Goal: Task Accomplishment & Management: Complete application form

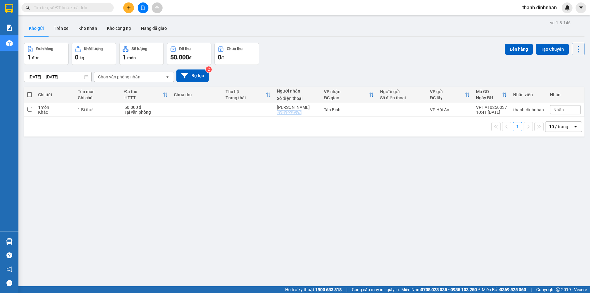
click at [130, 8] on icon "plus" at bounding box center [129, 8] width 4 height 4
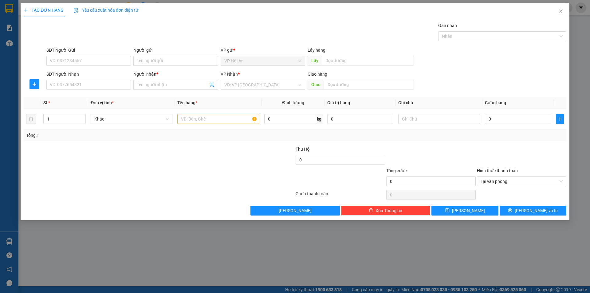
click at [72, 92] on div "SĐT Người Nhận VD: 0377654321" at bounding box center [88, 82] width 85 height 22
drag, startPoint x: 160, startPoint y: 86, endPoint x: 154, endPoint y: 87, distance: 5.3
click at [159, 86] on input "Người nhận *" at bounding box center [172, 85] width 71 height 7
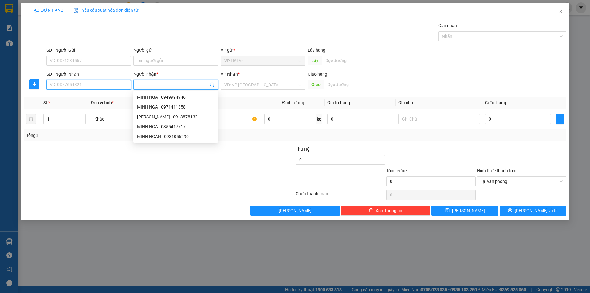
click at [72, 83] on input "SĐT Người Nhận" at bounding box center [88, 85] width 85 height 10
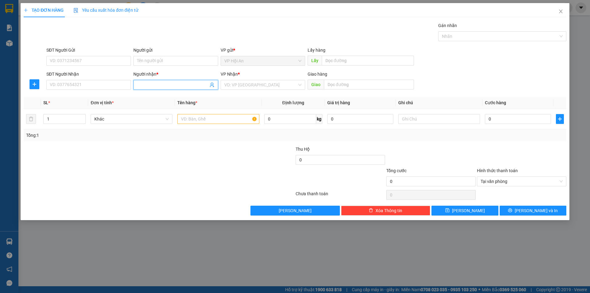
click at [146, 85] on input "Người nhận *" at bounding box center [172, 85] width 71 height 7
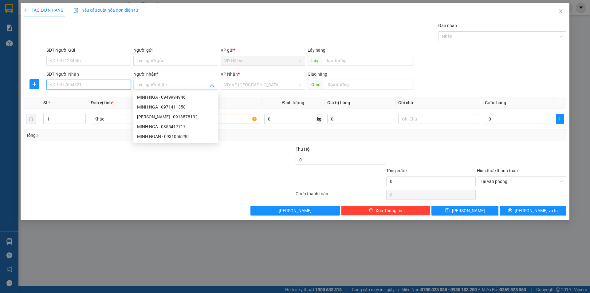
click at [58, 86] on input "SĐT Người Nhận" at bounding box center [88, 85] width 85 height 10
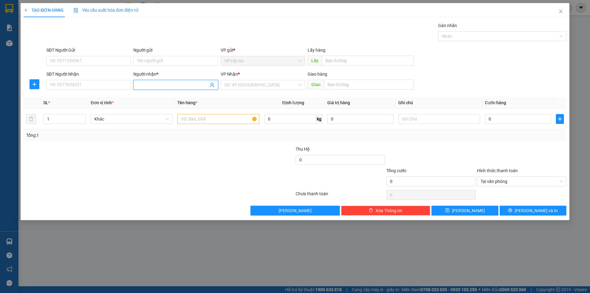
click at [161, 85] on input "Người nhận *" at bounding box center [172, 85] width 71 height 7
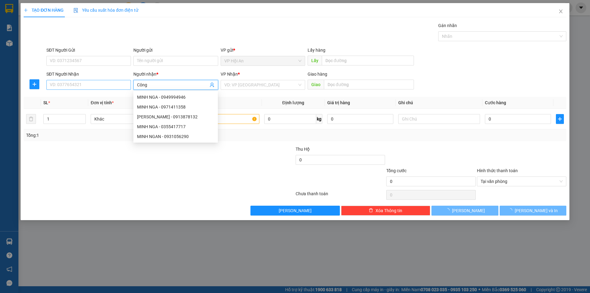
type input "Công"
click at [72, 85] on input "SĐT Người Nhận" at bounding box center [88, 85] width 85 height 10
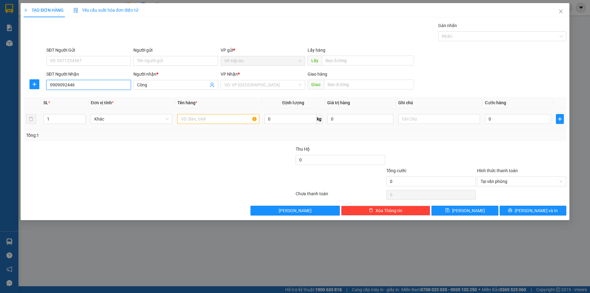
type input "0909092446"
click at [209, 119] on input "text" at bounding box center [218, 119] width 82 height 10
type input "1 Lồng chim"
click at [501, 120] on input "0" at bounding box center [518, 119] width 66 height 10
type input "1"
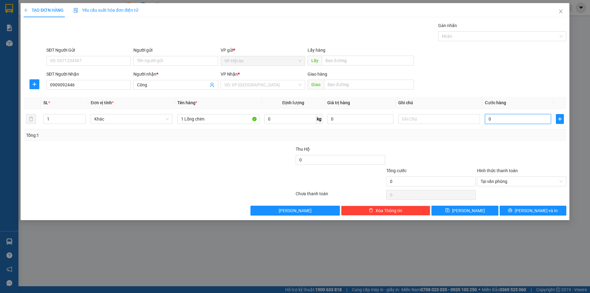
type input "1"
type input "15"
type input "150"
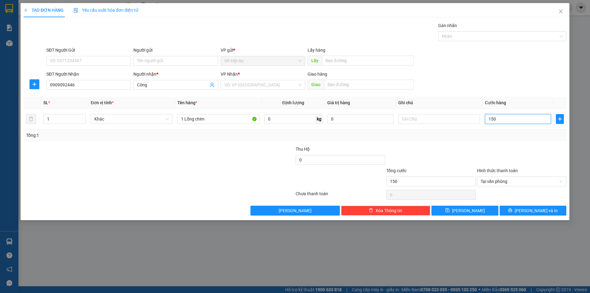
type input "1.500"
type input "15.000"
type input "150.000"
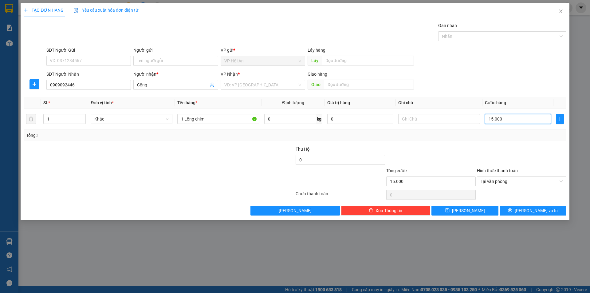
type input "150.000"
drag, startPoint x: 468, startPoint y: 212, endPoint x: 472, endPoint y: 199, distance: 13.2
click at [468, 211] on span "[PERSON_NAME]" at bounding box center [468, 210] width 33 height 7
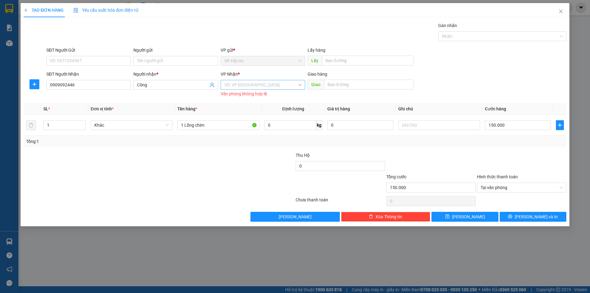
click at [261, 82] on input "search" at bounding box center [261, 84] width 73 height 9
click at [247, 106] on div "Tân Bình" at bounding box center [263, 107] width 77 height 7
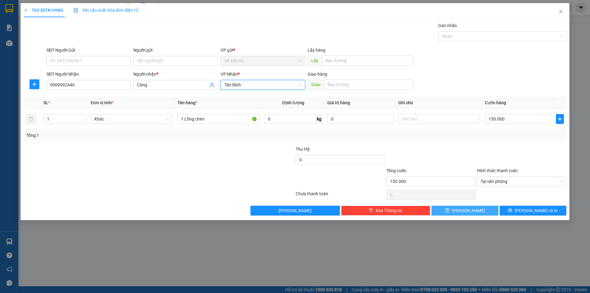
click at [449, 212] on button "[PERSON_NAME]" at bounding box center [465, 211] width 67 height 10
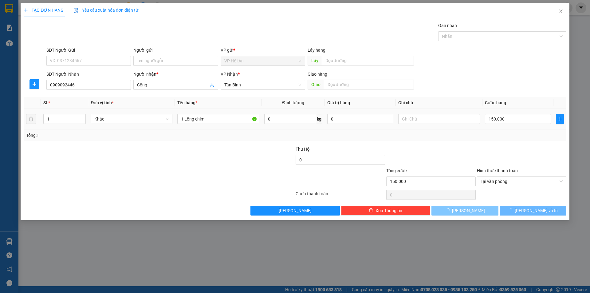
type input "0"
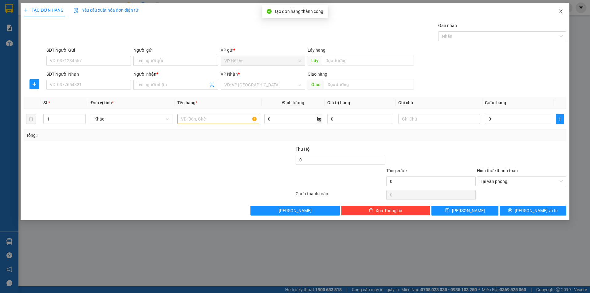
click at [559, 10] on icon "close" at bounding box center [561, 11] width 5 height 5
